Goal: Task Accomplishment & Management: Use online tool/utility

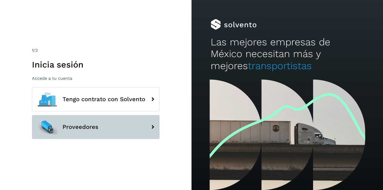
click at [93, 126] on span "Proveedores" at bounding box center [81, 127] width 36 height 6
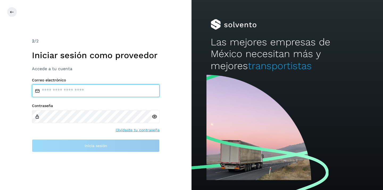
click at [94, 88] on input "email" at bounding box center [96, 90] width 128 height 13
type input "**********"
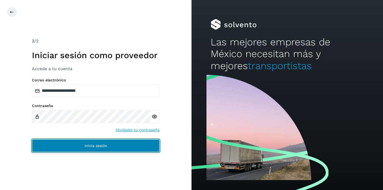
click at [96, 145] on span "Inicia sesión" at bounding box center [96, 146] width 23 height 4
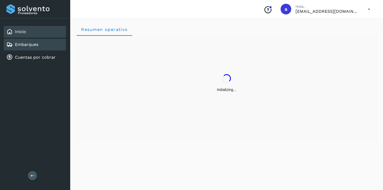
click at [42, 46] on div "Embarques" at bounding box center [35, 45] width 62 height 12
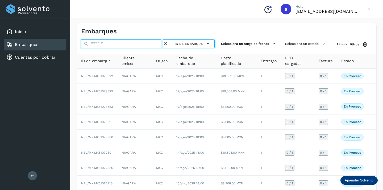
click at [136, 44] on input "text" at bounding box center [122, 43] width 82 height 9
paste input "**********"
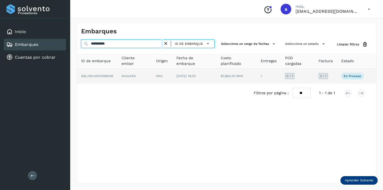
type input "**********"
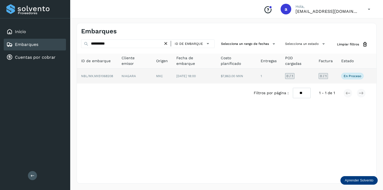
click at [323, 76] on span "0 / 1" at bounding box center [323, 75] width 7 height 3
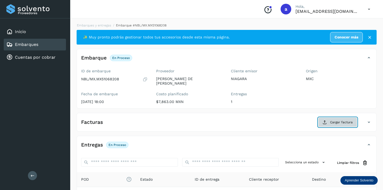
click at [346, 120] on span "Cargar factura" at bounding box center [341, 122] width 23 height 5
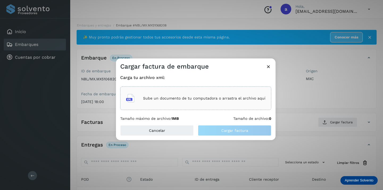
click at [249, 97] on p "Sube un documento de tu computadora o arrastra el archivo aquí" at bounding box center [204, 98] width 122 height 5
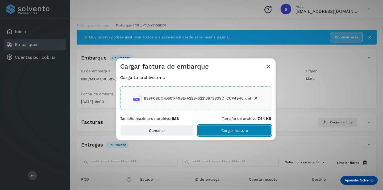
click at [243, 125] on button "Cargar factura" at bounding box center [234, 130] width 73 height 11
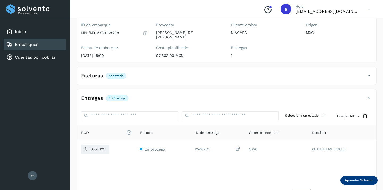
scroll to position [63, 0]
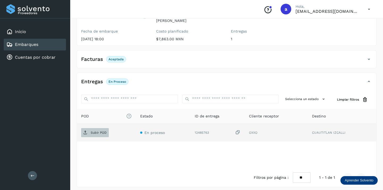
click at [100, 130] on p "Subir POD" at bounding box center [99, 132] width 16 height 4
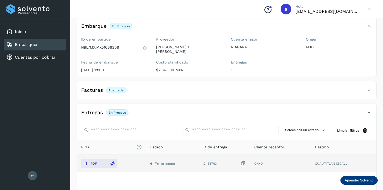
scroll to position [0, 0]
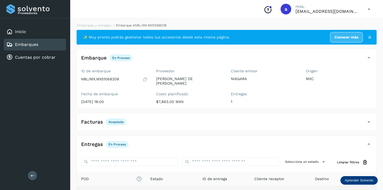
click at [53, 43] on div "Embarques" at bounding box center [35, 45] width 62 height 12
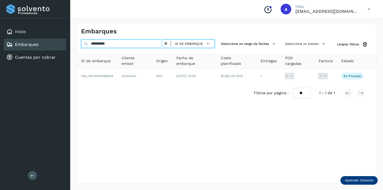
drag, startPoint x: 124, startPoint y: 45, endPoint x: 69, endPoint y: 34, distance: 56.0
click at [69, 38] on div "**********" at bounding box center [191, 95] width 383 height 190
paste input "text"
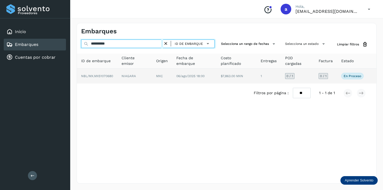
type input "**********"
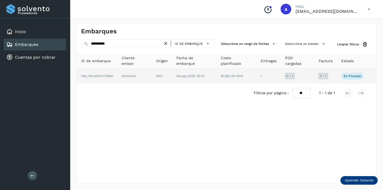
click at [323, 76] on span "0 / 1" at bounding box center [323, 75] width 7 height 3
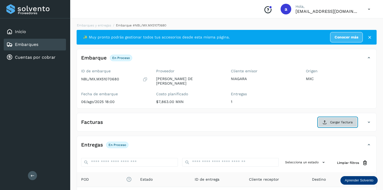
click at [342, 117] on button "Cargar factura" at bounding box center [337, 122] width 39 height 10
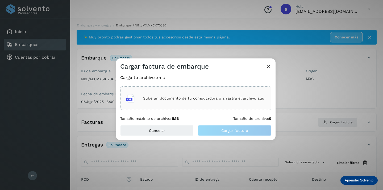
click at [224, 97] on p "Sube un documento de tu computadora o arrastra el archivo aquí" at bounding box center [204, 98] width 122 height 5
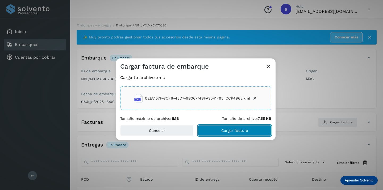
click at [236, 128] on span "Cargar factura" at bounding box center [235, 130] width 27 height 4
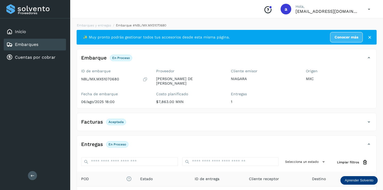
scroll to position [63, 0]
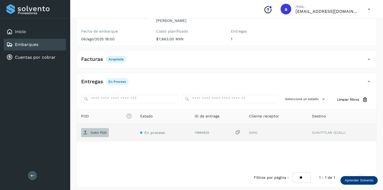
click at [98, 131] on span "Subir POD" at bounding box center [95, 132] width 28 height 9
click at [44, 47] on div "Embarques" at bounding box center [35, 45] width 62 height 12
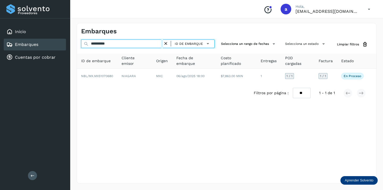
drag, startPoint x: 117, startPoint y: 45, endPoint x: 74, endPoint y: 42, distance: 42.9
click at [74, 42] on div "**********" at bounding box center [226, 103] width 313 height 173
paste input "text"
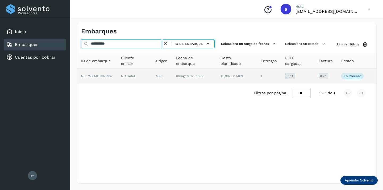
type input "**********"
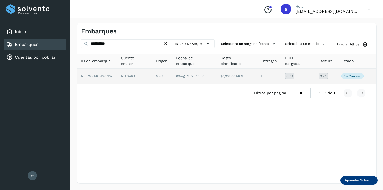
click at [324, 74] on span "0 / 1" at bounding box center [323, 75] width 7 height 3
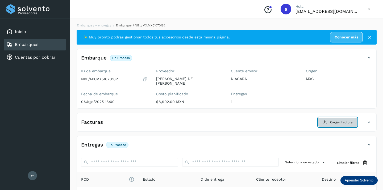
click at [337, 121] on button "Cargar factura" at bounding box center [337, 122] width 39 height 10
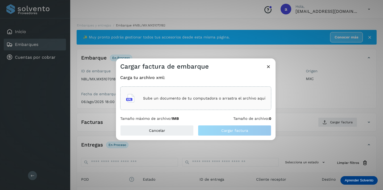
click at [219, 101] on div "Sube un documento de tu computadora o arrastra el archivo aquí" at bounding box center [196, 98] width 140 height 14
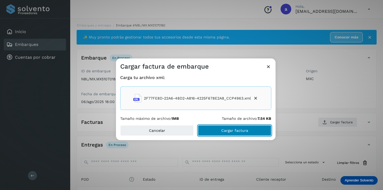
click at [258, 130] on button "Cargar factura" at bounding box center [234, 130] width 73 height 11
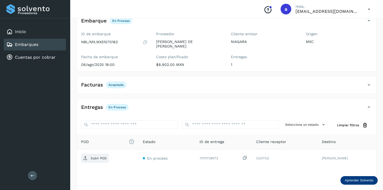
scroll to position [63, 0]
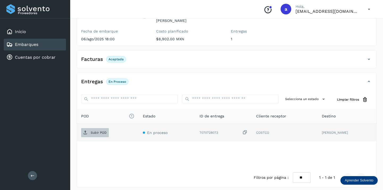
click at [95, 130] on p "Subir POD" at bounding box center [99, 132] width 16 height 4
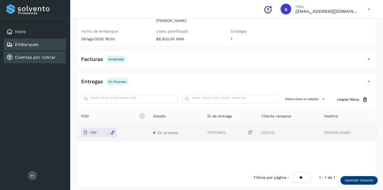
click at [46, 55] on link "Cuentas por cobrar" at bounding box center [35, 57] width 41 height 5
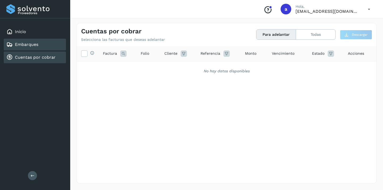
click at [21, 44] on link "Embarques" at bounding box center [26, 44] width 23 height 5
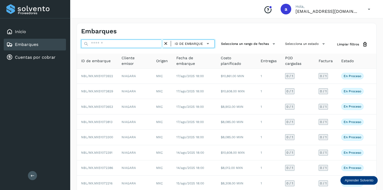
click at [104, 44] on input "text" at bounding box center [122, 43] width 82 height 9
paste input "**********"
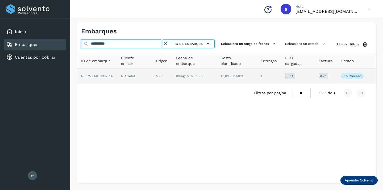
type input "**********"
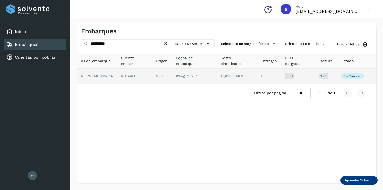
click at [337, 77] on td "0 / 1" at bounding box center [352, 75] width 31 height 15
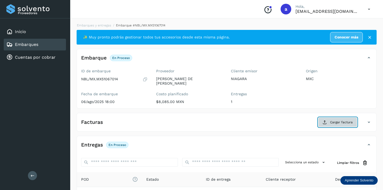
click at [331, 120] on span "Cargar factura" at bounding box center [341, 122] width 23 height 5
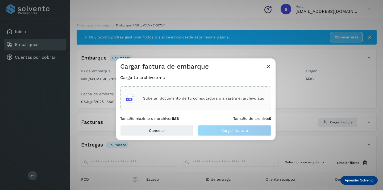
click at [236, 98] on p "Sube un documento de tu computadora o arrastra el archivo aquí" at bounding box center [204, 98] width 122 height 5
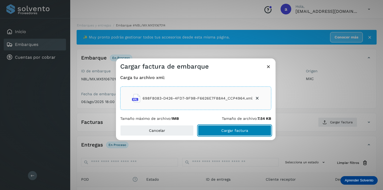
click at [219, 125] on button "Cargar factura" at bounding box center [234, 130] width 73 height 11
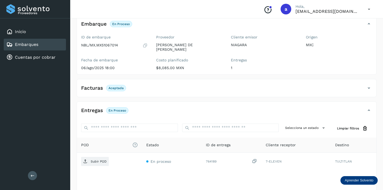
scroll to position [63, 0]
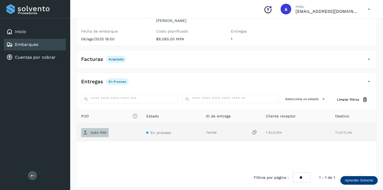
click at [100, 130] on p "Subir POD" at bounding box center [99, 132] width 16 height 4
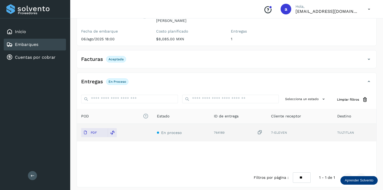
click at [49, 45] on div "Embarques" at bounding box center [35, 45] width 62 height 12
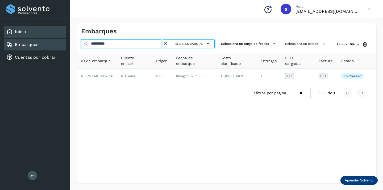
drag, startPoint x: 122, startPoint y: 46, endPoint x: 62, endPoint y: 36, distance: 60.9
click at [63, 38] on div "**********" at bounding box center [191, 95] width 383 height 190
paste input "text"
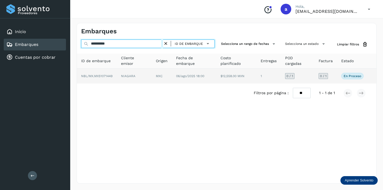
type input "**********"
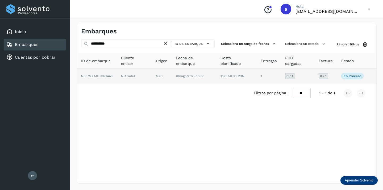
click at [325, 76] on span "0 / 1" at bounding box center [323, 75] width 7 height 3
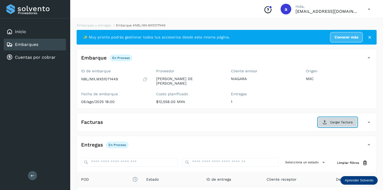
click at [342, 120] on span "Cargar factura" at bounding box center [341, 122] width 23 height 5
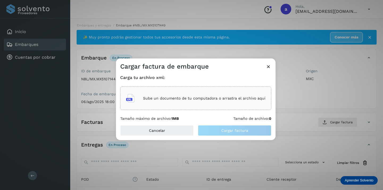
click at [231, 99] on p "Sube un documento de tu computadora o arrastra el archivo aquí" at bounding box center [204, 98] width 122 height 5
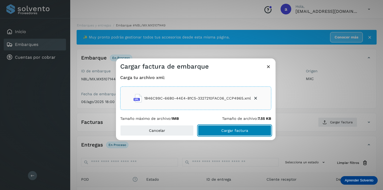
click at [253, 127] on button "Cargar factura" at bounding box center [234, 130] width 73 height 11
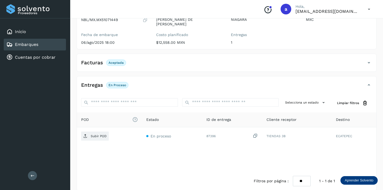
scroll to position [63, 0]
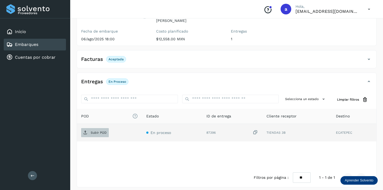
click at [103, 130] on p "Subir POD" at bounding box center [99, 132] width 16 height 4
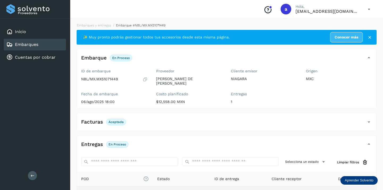
click at [48, 43] on div "Embarques" at bounding box center [35, 45] width 62 height 12
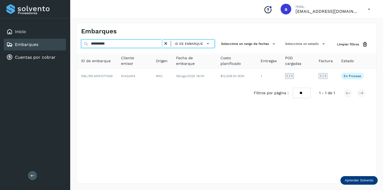
drag, startPoint x: 123, startPoint y: 43, endPoint x: 81, endPoint y: 40, distance: 42.4
click at [82, 40] on input "**********" at bounding box center [122, 43] width 82 height 9
paste input "text"
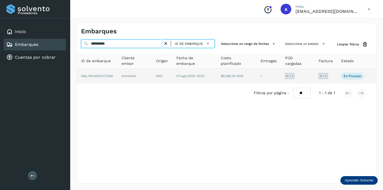
type input "**********"
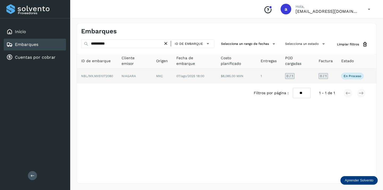
click at [325, 75] on span "0 / 1" at bounding box center [323, 75] width 7 height 3
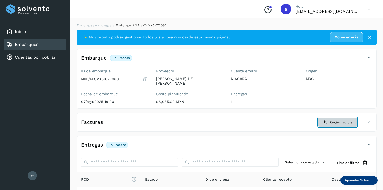
click at [346, 120] on span "Cargar factura" at bounding box center [341, 122] width 23 height 5
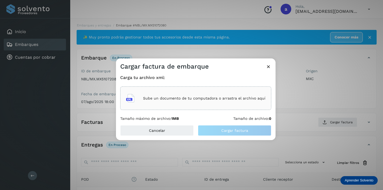
click at [240, 98] on p "Sube un documento de tu computadora o arrastra el archivo aquí" at bounding box center [204, 98] width 122 height 5
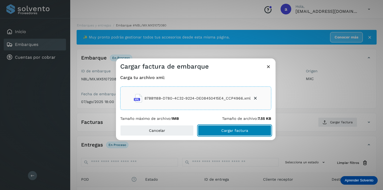
click at [251, 129] on button "Cargar factura" at bounding box center [234, 130] width 73 height 11
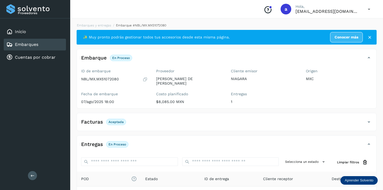
scroll to position [63, 0]
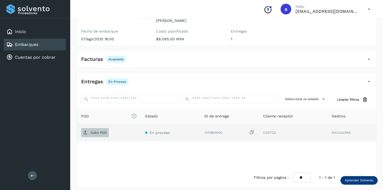
click at [100, 130] on p "Subir POD" at bounding box center [99, 132] width 16 height 4
click at [37, 44] on link "Embarques" at bounding box center [26, 44] width 23 height 5
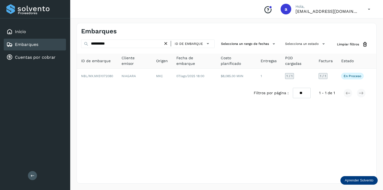
drag, startPoint x: 116, startPoint y: 44, endPoint x: 72, endPoint y: 40, distance: 44.9
click at [72, 40] on div "**********" at bounding box center [226, 103] width 313 height 173
paste input "text"
type input "**********"
click at [324, 76] on span "0 / 1" at bounding box center [323, 75] width 6 height 3
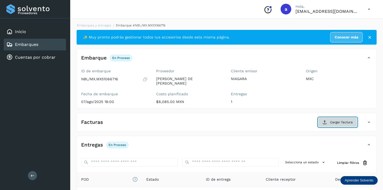
click at [332, 120] on span "Cargar factura" at bounding box center [341, 122] width 23 height 5
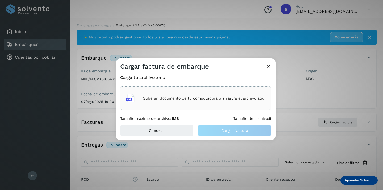
click at [230, 105] on div "Sube un documento de tu computadora o arrastra el archivo aquí" at bounding box center [196, 98] width 140 height 14
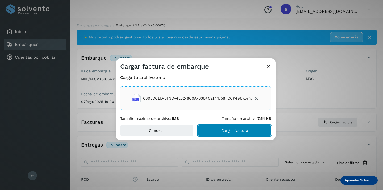
click at [251, 127] on button "Cargar factura" at bounding box center [234, 130] width 73 height 11
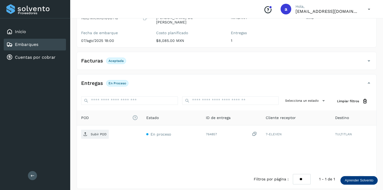
scroll to position [63, 0]
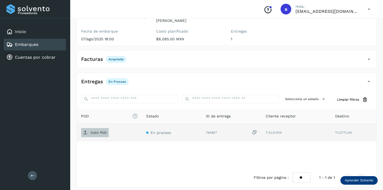
click at [98, 130] on p "Subir POD" at bounding box center [99, 132] width 16 height 4
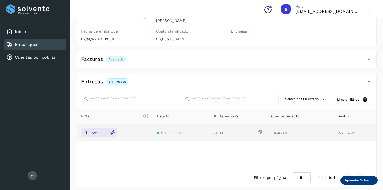
click at [42, 43] on div "Embarques" at bounding box center [35, 45] width 62 height 12
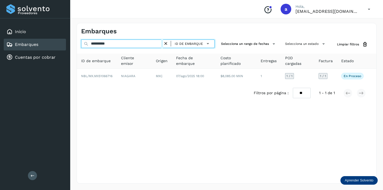
drag, startPoint x: 120, startPoint y: 42, endPoint x: 64, endPoint y: 41, distance: 56.2
click at [64, 41] on div "**********" at bounding box center [191, 95] width 383 height 190
paste input "text"
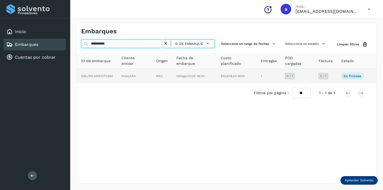
type input "**********"
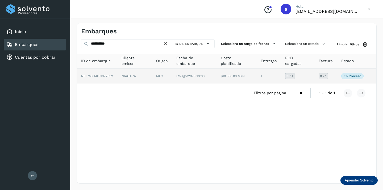
click at [322, 75] on span "0 / 1" at bounding box center [323, 75] width 7 height 3
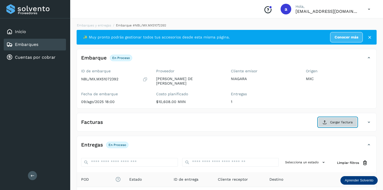
click at [344, 120] on span "Cargar factura" at bounding box center [341, 122] width 23 height 5
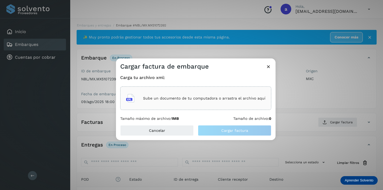
click at [255, 100] on div "Sube un documento de tu computadora o arrastra el archivo aquí" at bounding box center [196, 98] width 140 height 14
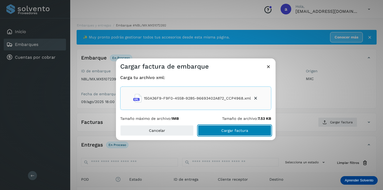
click at [258, 133] on button "Cargar factura" at bounding box center [234, 130] width 73 height 11
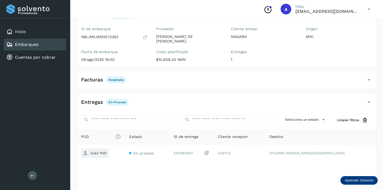
scroll to position [58, 0]
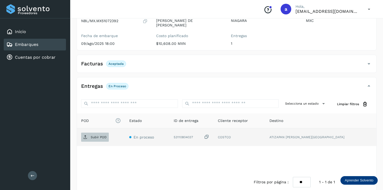
click at [94, 135] on p "Subir POD" at bounding box center [99, 137] width 16 height 4
click at [43, 43] on div "Embarques" at bounding box center [35, 45] width 62 height 12
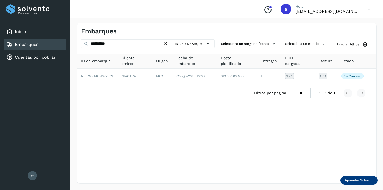
click at [46, 43] on div "Embarques" at bounding box center [35, 45] width 62 height 12
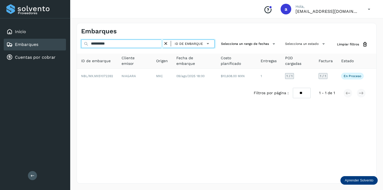
drag, startPoint x: 121, startPoint y: 44, endPoint x: 60, endPoint y: 39, distance: 62.0
click at [60, 39] on div "**********" at bounding box center [191, 95] width 383 height 190
paste input "text"
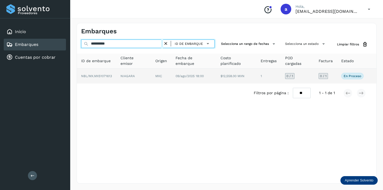
type input "**********"
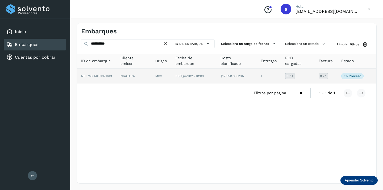
click at [324, 76] on span "0 / 1" at bounding box center [323, 75] width 7 height 3
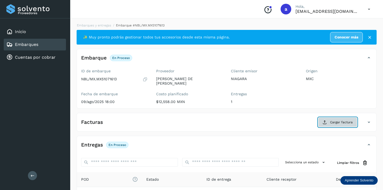
click at [330, 118] on button "Cargar factura" at bounding box center [337, 122] width 39 height 10
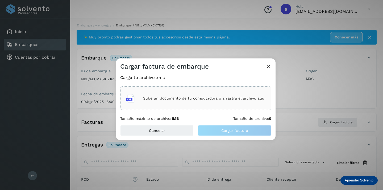
click at [231, 100] on p "Sube un documento de tu computadora o arrastra el archivo aquí" at bounding box center [204, 98] width 122 height 5
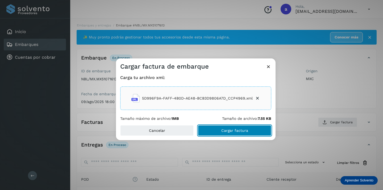
click at [241, 129] on span "Cargar factura" at bounding box center [235, 130] width 27 height 4
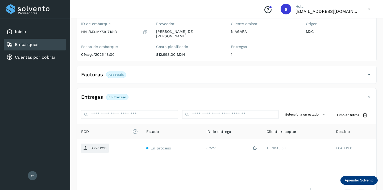
scroll to position [63, 0]
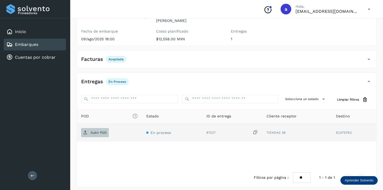
click at [95, 128] on span "Subir POD" at bounding box center [95, 132] width 28 height 9
click at [53, 44] on div "Embarques" at bounding box center [35, 45] width 62 height 12
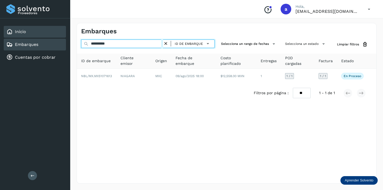
drag, startPoint x: 117, startPoint y: 44, endPoint x: 59, endPoint y: 35, distance: 58.8
click at [60, 35] on div "**********" at bounding box center [191, 95] width 383 height 190
paste input "text"
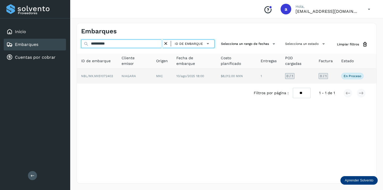
type input "**********"
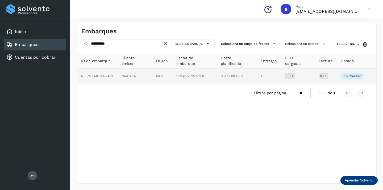
click at [325, 74] on span "0 / 1" at bounding box center [323, 75] width 7 height 3
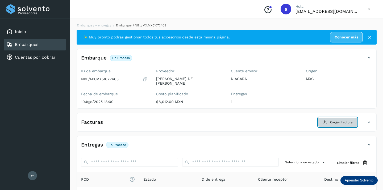
click at [329, 119] on button "Cargar factura" at bounding box center [337, 122] width 39 height 10
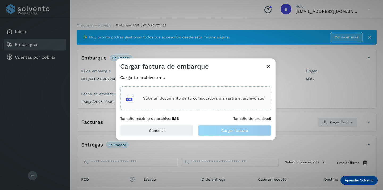
click at [219, 96] on p "Sube un documento de tu computadora o arrastra el archivo aquí" at bounding box center [204, 98] width 122 height 5
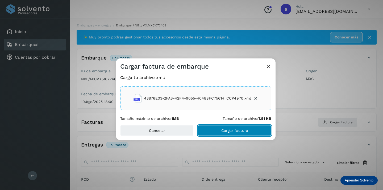
click at [245, 128] on button "Cargar factura" at bounding box center [234, 130] width 73 height 11
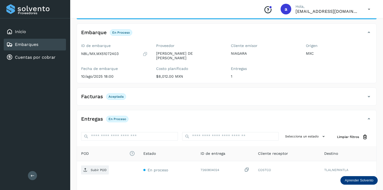
scroll to position [63, 0]
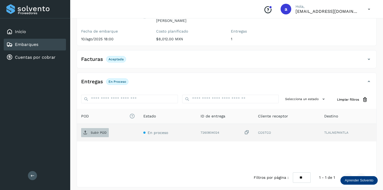
click at [95, 130] on p "Subir POD" at bounding box center [99, 132] width 16 height 4
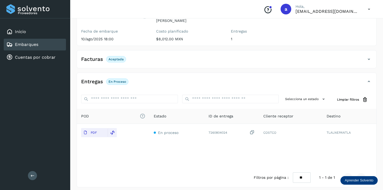
click at [43, 43] on div "Embarques" at bounding box center [35, 45] width 62 height 12
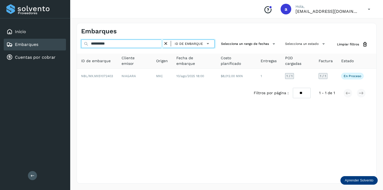
drag, startPoint x: 120, startPoint y: 44, endPoint x: 48, endPoint y: 38, distance: 71.6
click at [51, 38] on div "**********" at bounding box center [191, 95] width 383 height 190
paste input "text"
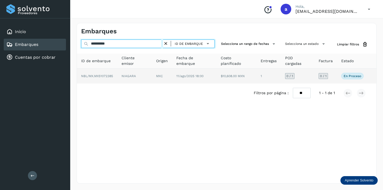
type input "**********"
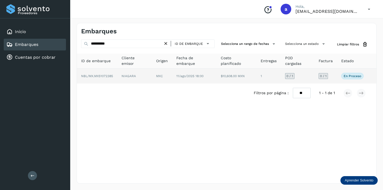
click at [321, 77] on span "0 / 1" at bounding box center [323, 75] width 7 height 3
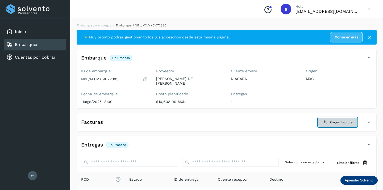
click at [345, 120] on span "Cargar factura" at bounding box center [341, 122] width 23 height 5
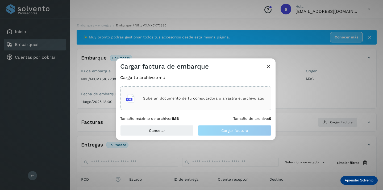
click at [227, 96] on p "Sube un documento de tu computadora o arrastra el archivo aquí" at bounding box center [204, 98] width 122 height 5
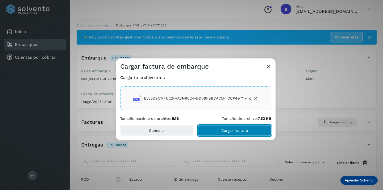
click at [256, 132] on button "Cargar factura" at bounding box center [234, 130] width 73 height 11
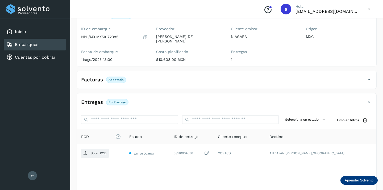
scroll to position [58, 0]
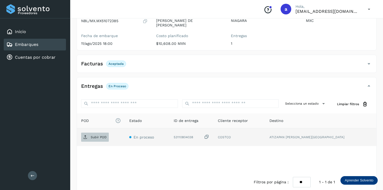
click at [91, 135] on span "Subir POD" at bounding box center [95, 137] width 28 height 9
